Goal: Obtain resource: Obtain resource

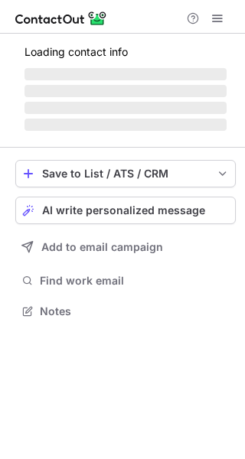
scroll to position [321, 245]
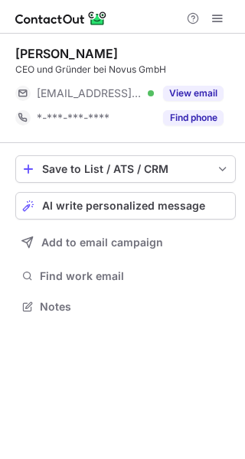
scroll to position [296, 245]
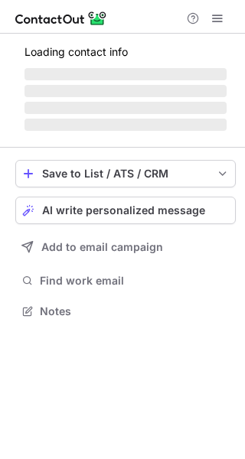
scroll to position [296, 245]
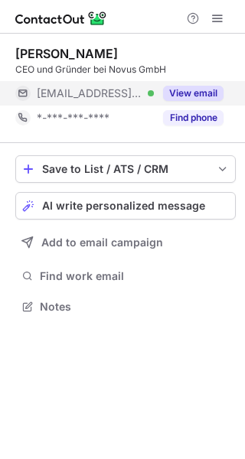
click at [201, 96] on button "View email" at bounding box center [193, 93] width 60 height 15
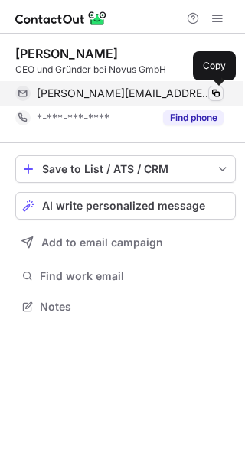
click at [217, 93] on span at bounding box center [216, 93] width 12 height 12
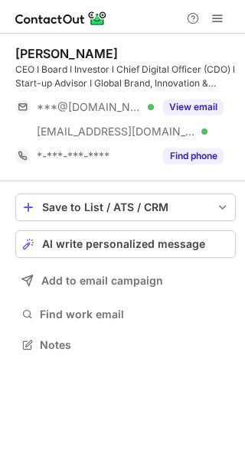
scroll to position [335, 245]
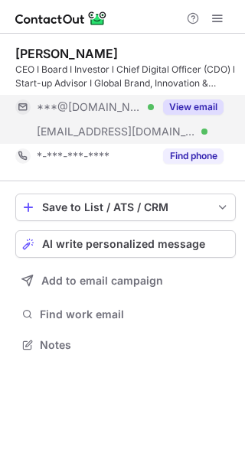
click at [178, 103] on button "View email" at bounding box center [193, 107] width 60 height 15
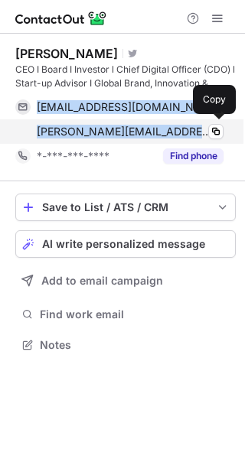
drag, startPoint x: 31, startPoint y: 104, endPoint x: 185, endPoint y: 131, distance: 156.2
click at [185, 131] on div "scottezalaznik@gmail.com Verified Copy scott.zalaznik@blackroll.com Verified Co…" at bounding box center [119, 119] width 208 height 49
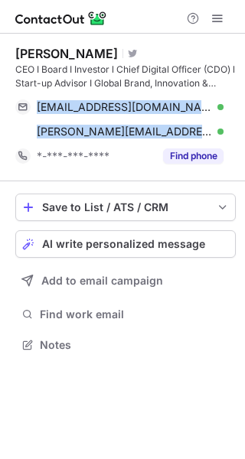
copy div "scottezalaznik@gmail.com Verified Copy scott.zalaznik@blackroll.com"
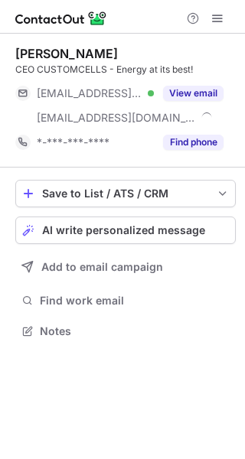
scroll to position [321, 245]
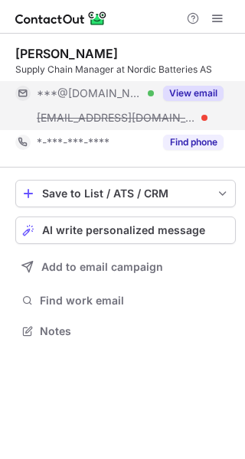
click at [187, 85] on div "View email" at bounding box center [189, 93] width 70 height 25
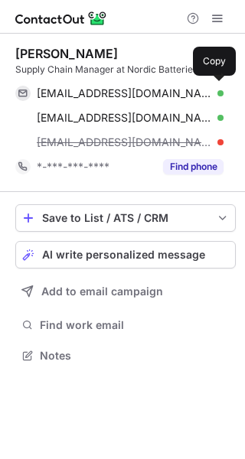
scroll to position [345, 245]
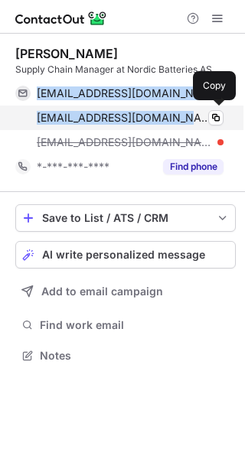
drag, startPoint x: 34, startPoint y: 93, endPoint x: 179, endPoint y: 110, distance: 146.5
click at [179, 110] on div "jenozuercher@gmail.com Verified Copy janerikostmoen@gmail.com Verified Copy jan…" at bounding box center [119, 118] width 208 height 74
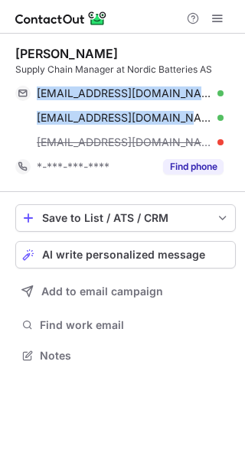
copy div "jenozuercher@gmail.com Verified Copy janerikostmoen@gmail.com"
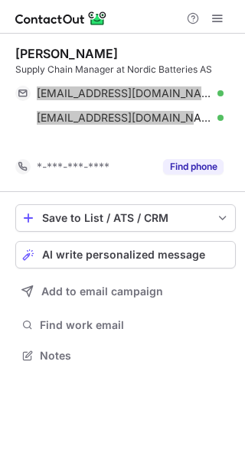
scroll to position [321, 245]
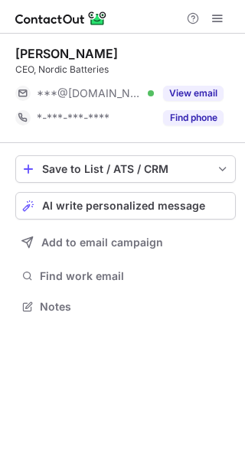
scroll to position [296, 245]
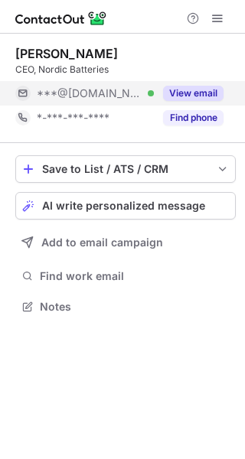
click at [193, 91] on button "View email" at bounding box center [193, 93] width 60 height 15
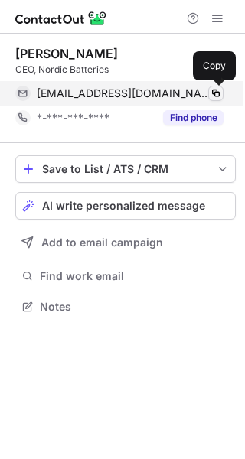
click at [212, 89] on span at bounding box center [216, 93] width 12 height 12
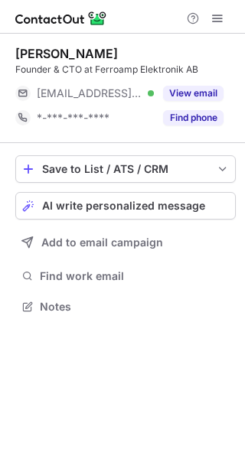
scroll to position [296, 245]
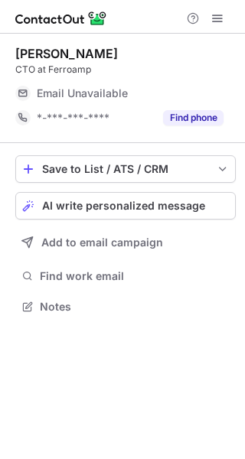
scroll to position [296, 245]
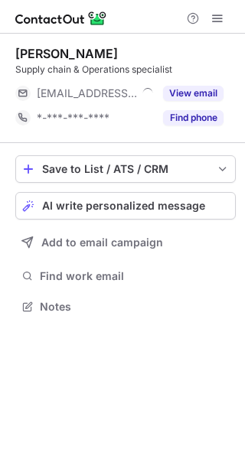
scroll to position [296, 245]
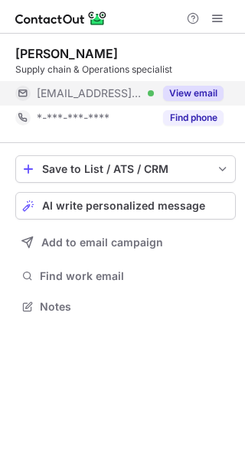
click at [197, 87] on button "View email" at bounding box center [193, 93] width 60 height 15
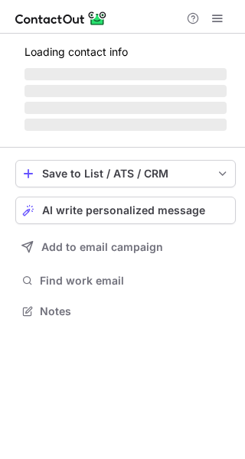
scroll to position [296, 245]
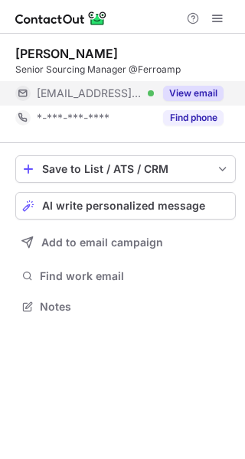
click at [208, 89] on button "View email" at bounding box center [193, 93] width 60 height 15
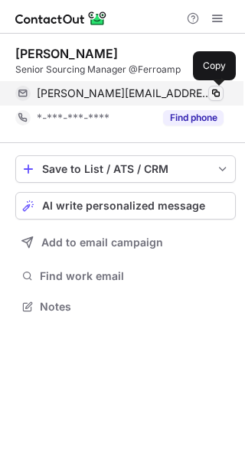
click at [220, 92] on span at bounding box center [216, 93] width 12 height 12
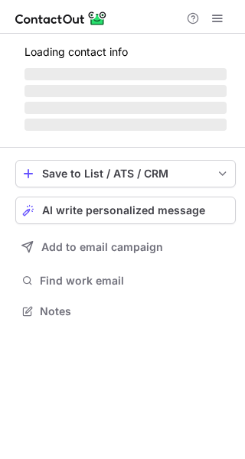
scroll to position [296, 245]
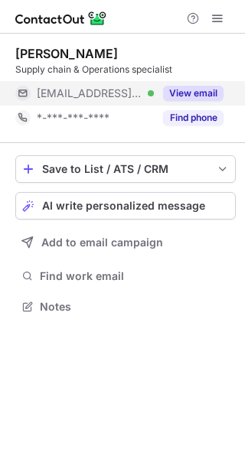
click at [198, 100] on button "View email" at bounding box center [193, 93] width 60 height 15
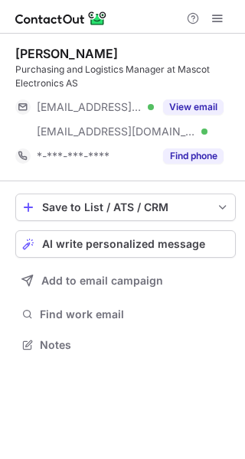
scroll to position [335, 245]
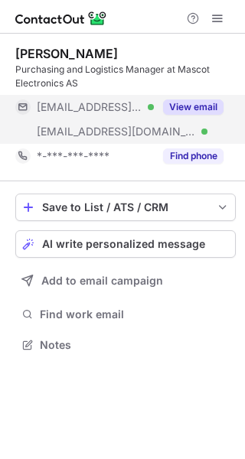
click at [203, 100] on button "View email" at bounding box center [193, 107] width 60 height 15
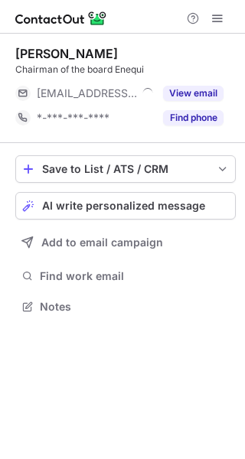
scroll to position [296, 245]
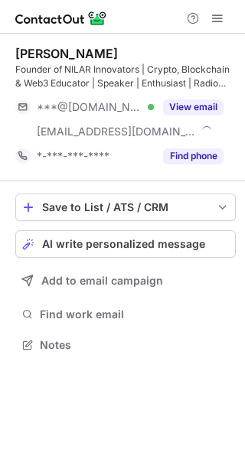
scroll to position [335, 245]
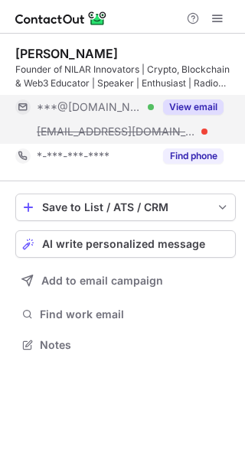
click at [198, 106] on button "View email" at bounding box center [193, 107] width 60 height 15
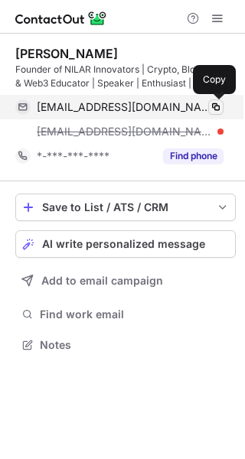
click at [213, 100] on button at bounding box center [215, 107] width 15 height 15
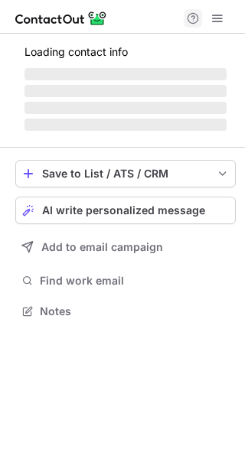
scroll to position [296, 245]
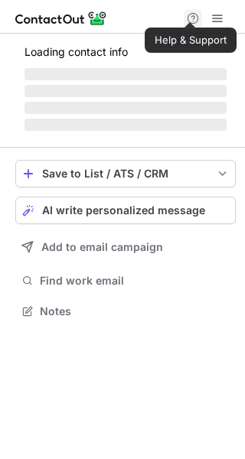
scroll to position [321, 245]
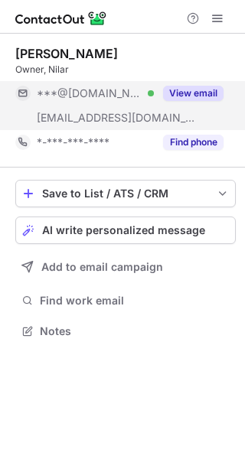
click at [173, 93] on button "View email" at bounding box center [193, 93] width 60 height 15
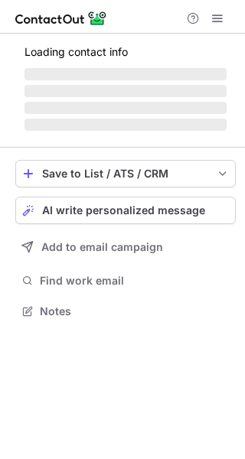
scroll to position [296, 245]
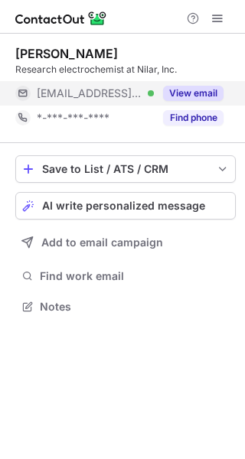
click at [188, 90] on button "View email" at bounding box center [193, 93] width 60 height 15
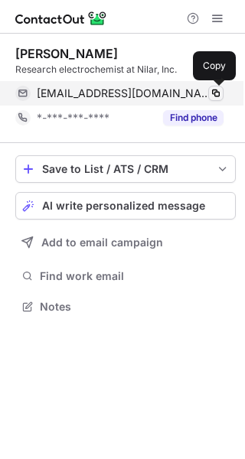
click at [214, 90] on span at bounding box center [216, 93] width 12 height 12
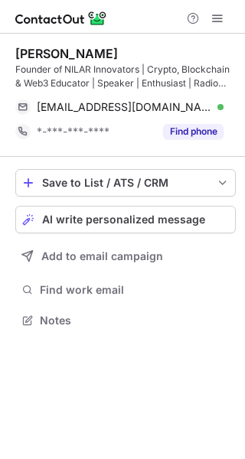
scroll to position [310, 245]
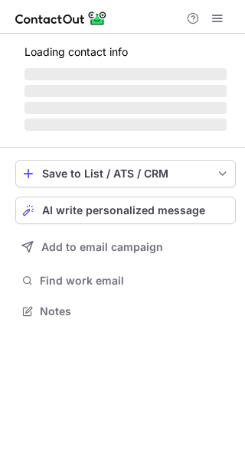
scroll to position [296, 245]
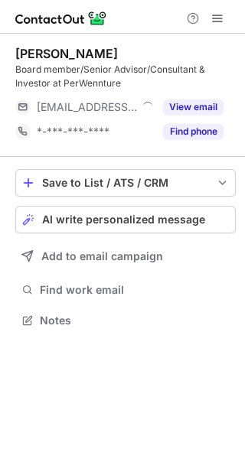
scroll to position [310, 245]
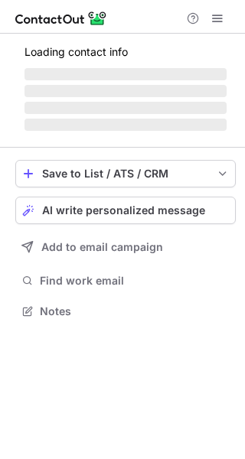
scroll to position [296, 245]
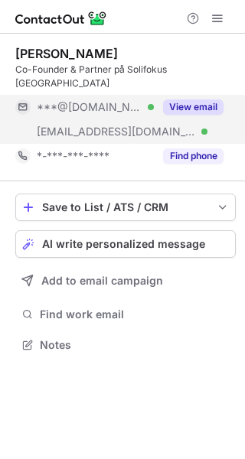
click at [188, 100] on button "View email" at bounding box center [193, 107] width 60 height 15
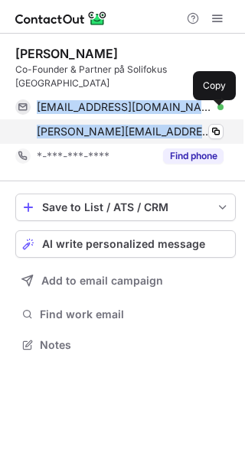
drag, startPoint x: 29, startPoint y: 89, endPoint x: 149, endPoint y: 115, distance: 122.3
click at [149, 115] on div "rehnstrom94@gmail.com Verified Copy tobias@solifokus.se Verified Copy" at bounding box center [119, 119] width 208 height 49
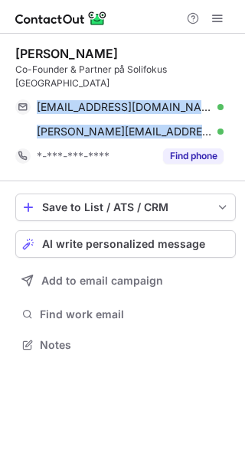
copy div "rehnstrom94@gmail.com Verified Copy tobias@solifokus.se"
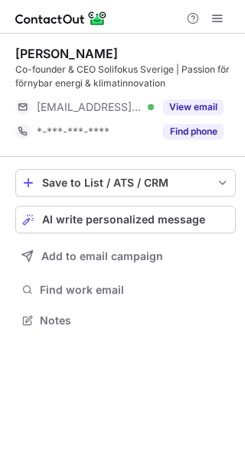
scroll to position [310, 245]
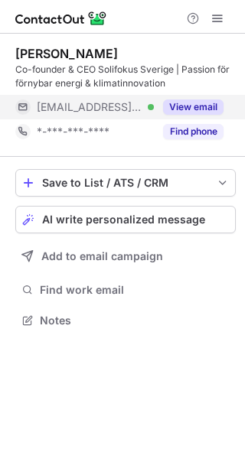
click at [166, 109] on button "View email" at bounding box center [193, 107] width 60 height 15
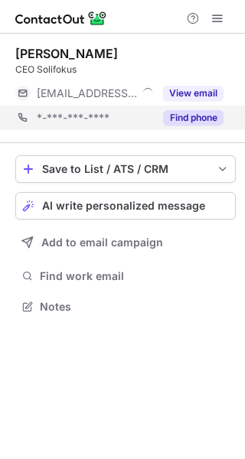
scroll to position [296, 245]
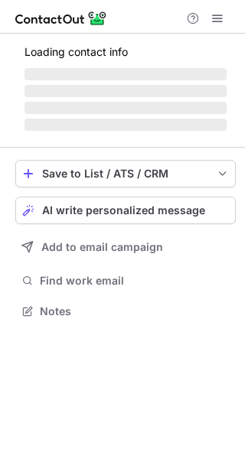
scroll to position [296, 245]
